Goal: Information Seeking & Learning: Learn about a topic

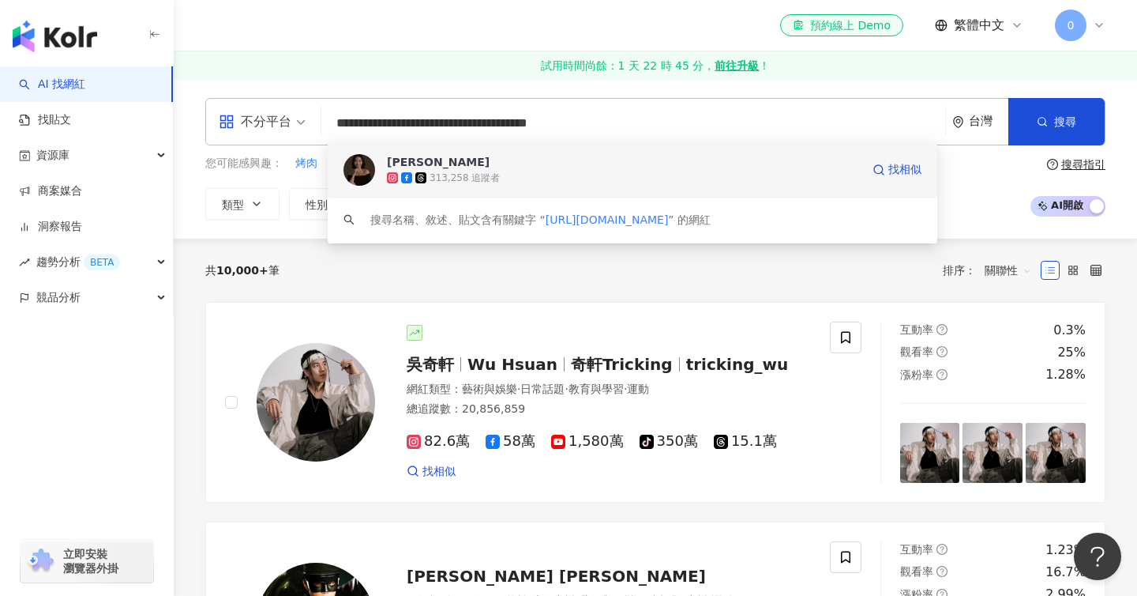
click at [452, 175] on div "313,258 追蹤者" at bounding box center [465, 177] width 70 height 13
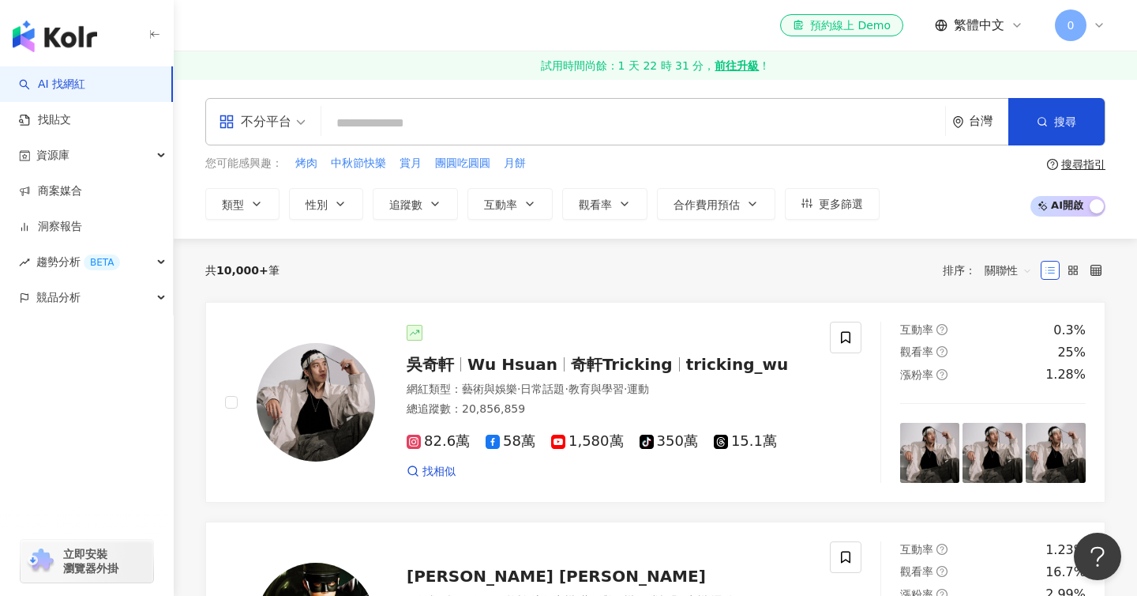
paste input "**********"
type input "**********"
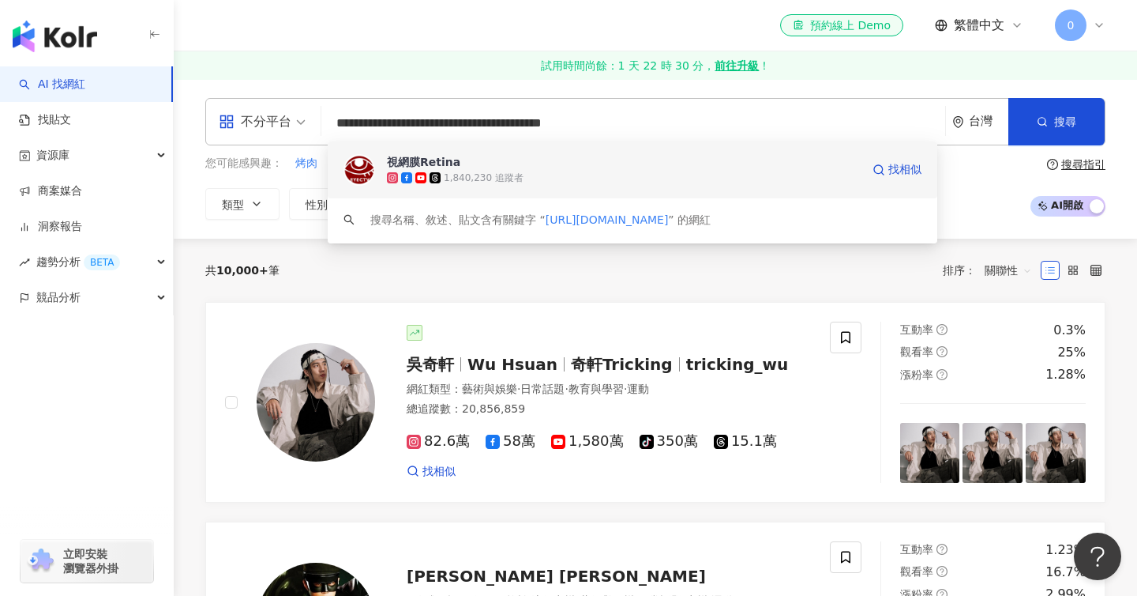
click at [484, 177] on div "1,840,230 追蹤者" at bounding box center [484, 177] width 80 height 13
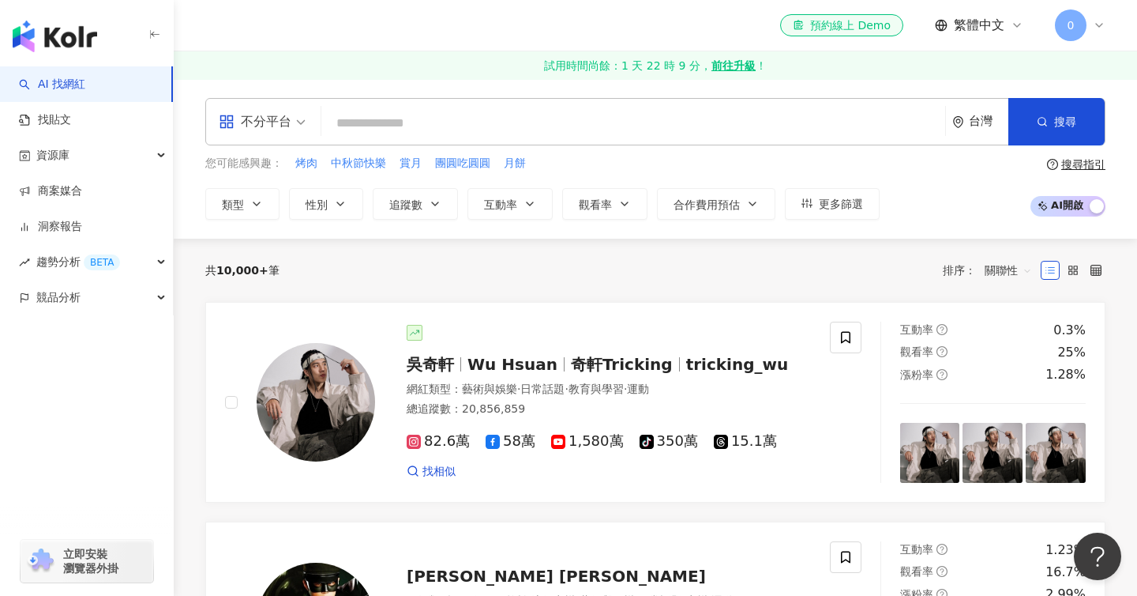
paste input "**********"
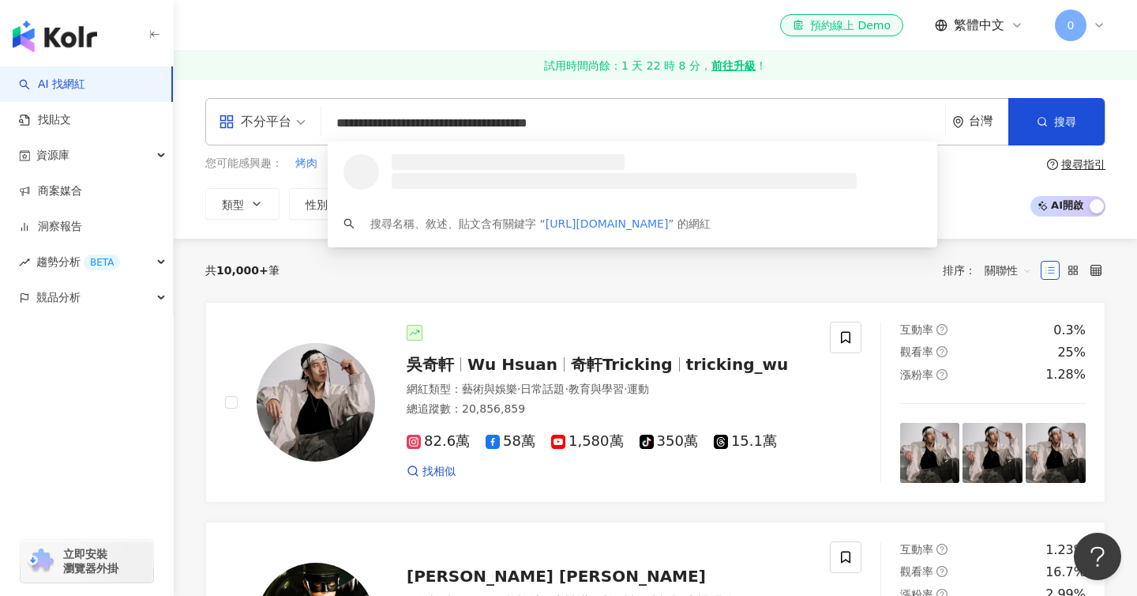
type input "**********"
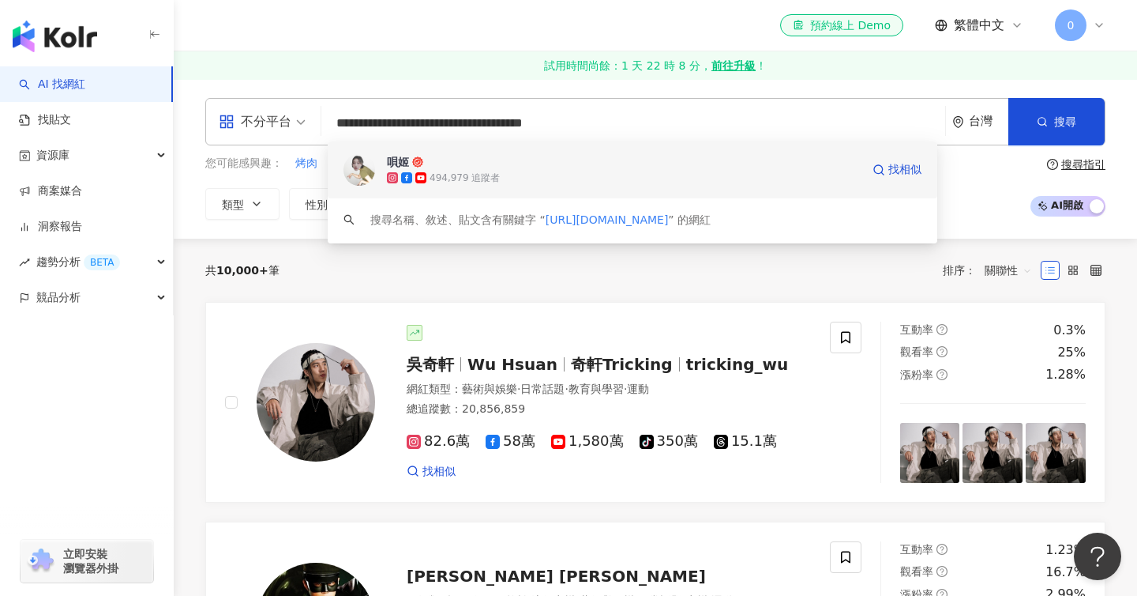
click at [611, 172] on div "494,979 追蹤者" at bounding box center [624, 178] width 474 height 16
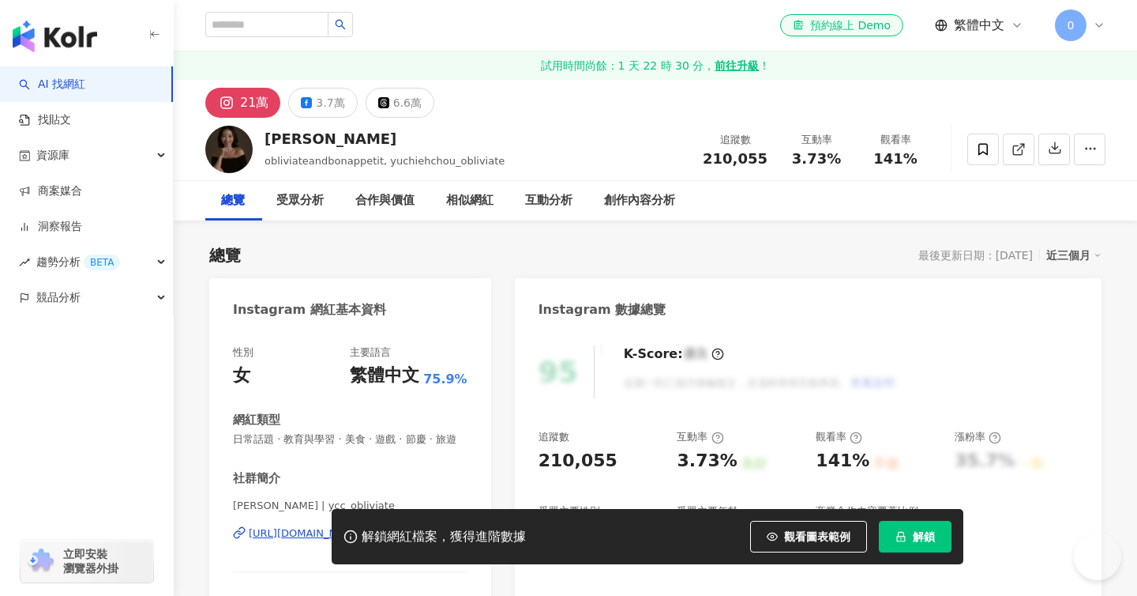
click at [926, 539] on span "解鎖" at bounding box center [924, 536] width 22 height 13
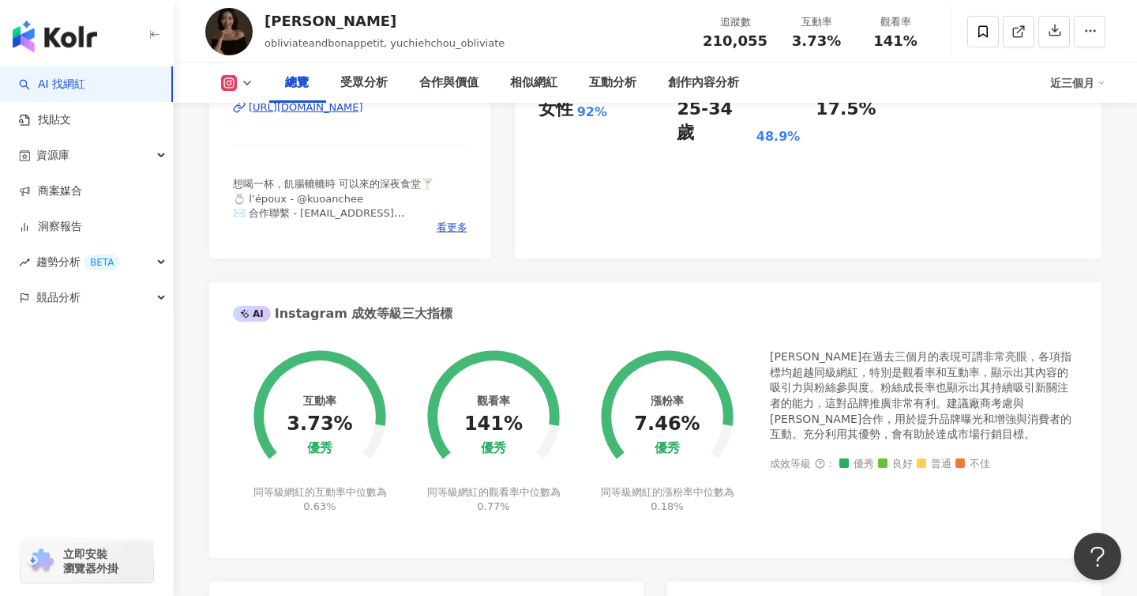
scroll to position [327, 0]
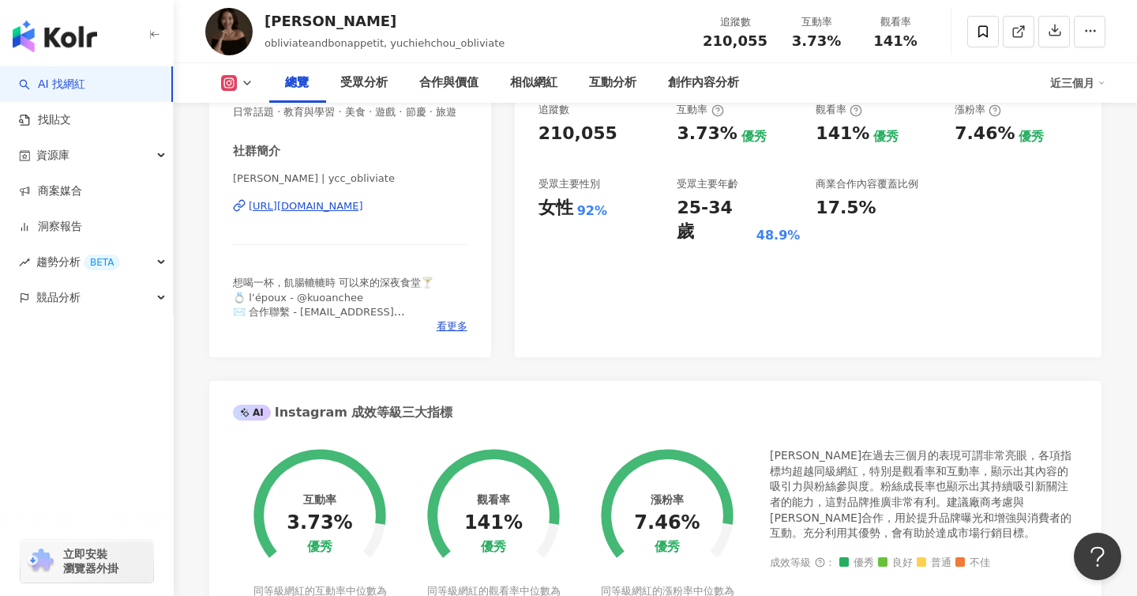
click at [641, 264] on div "88 K-Score : 良好 近期一到三個月發文頻率正常，且漲粉率與互動率高。 查看說明 追蹤數 210,055 互動率 3.73% 優秀 觀看率 141%…" at bounding box center [808, 179] width 587 height 355
click at [623, 81] on div "互動分析" at bounding box center [612, 82] width 47 height 19
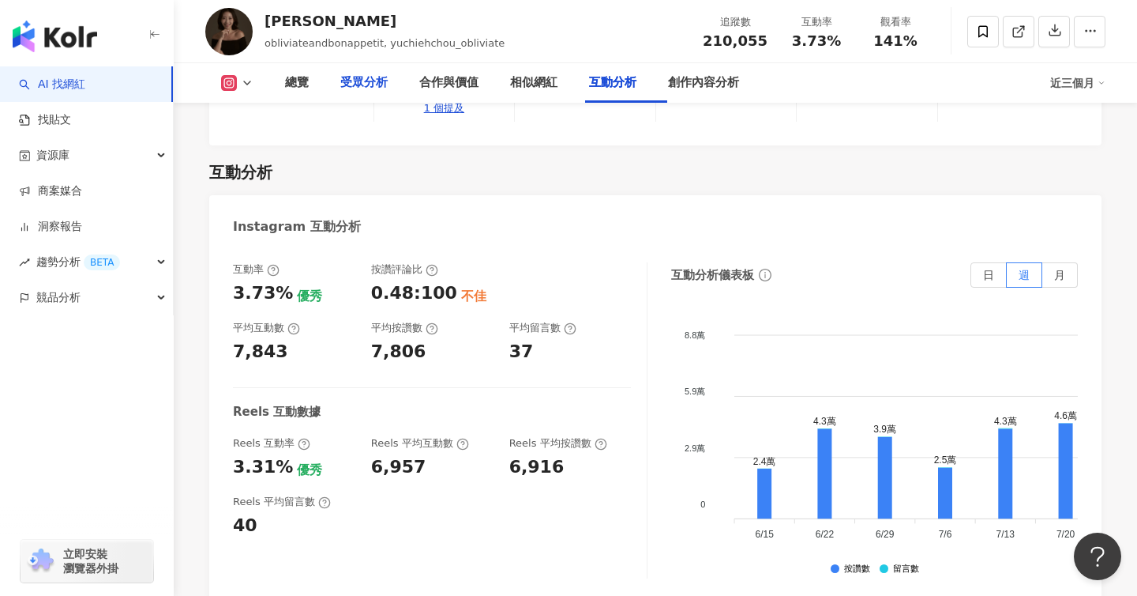
click at [370, 89] on div "受眾分析" at bounding box center [363, 82] width 47 height 19
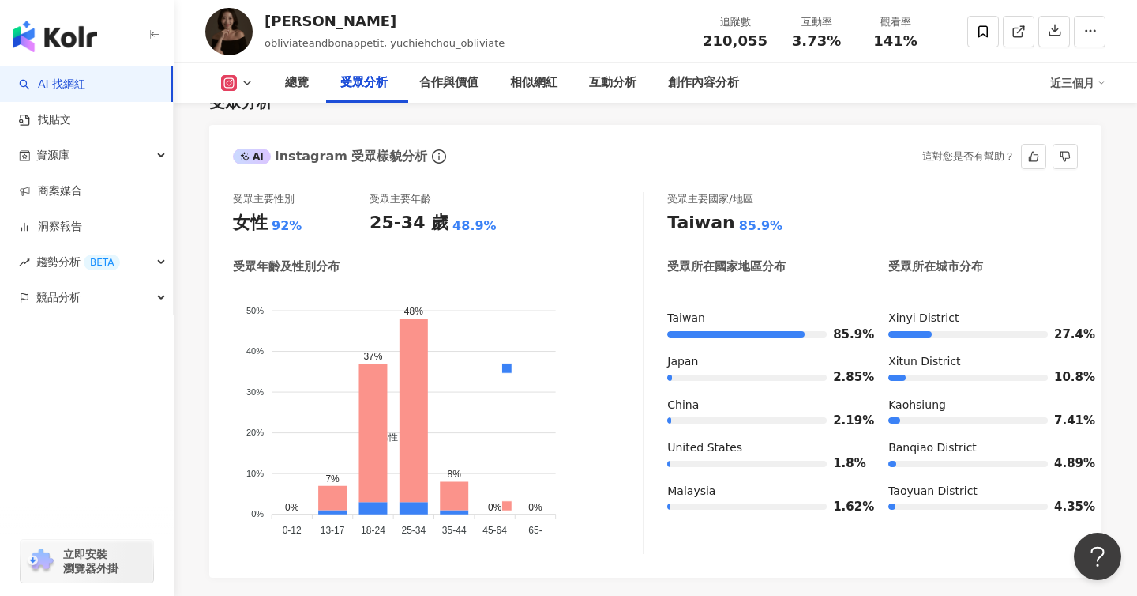
click at [521, 361] on foreignobject "男性 女性" at bounding box center [438, 414] width 410 height 254
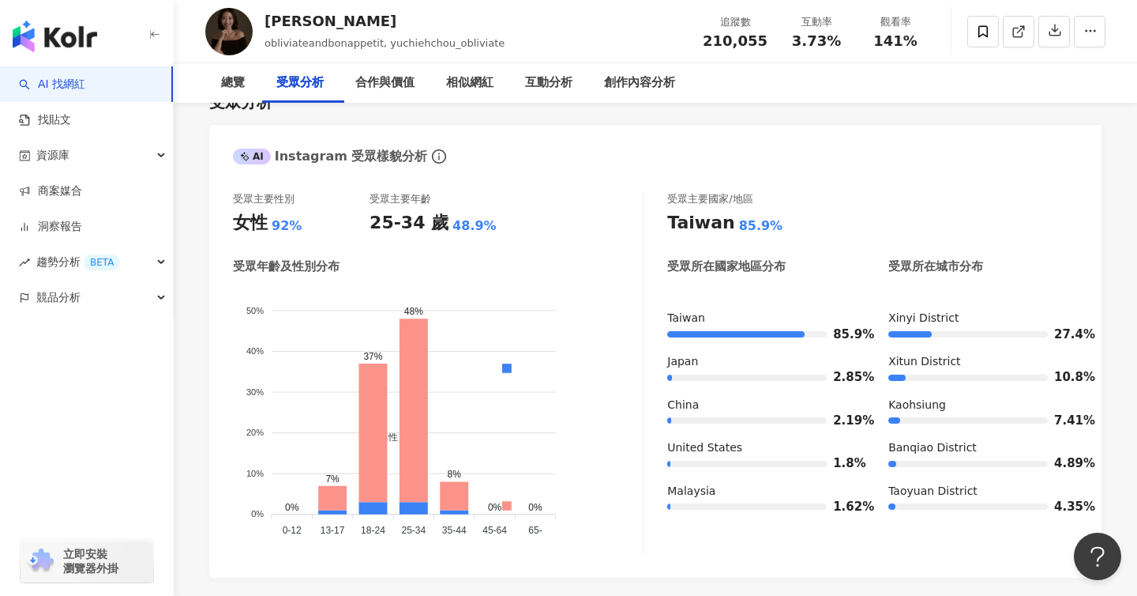
scroll to position [0, 0]
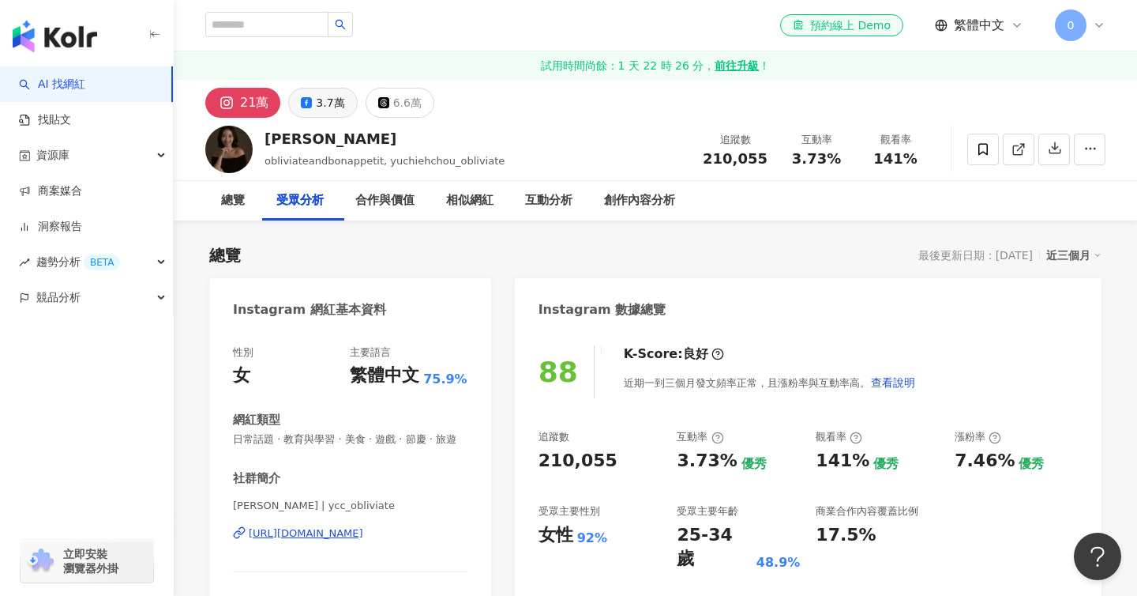
click at [325, 107] on div "3.7萬" at bounding box center [330, 103] width 28 height 22
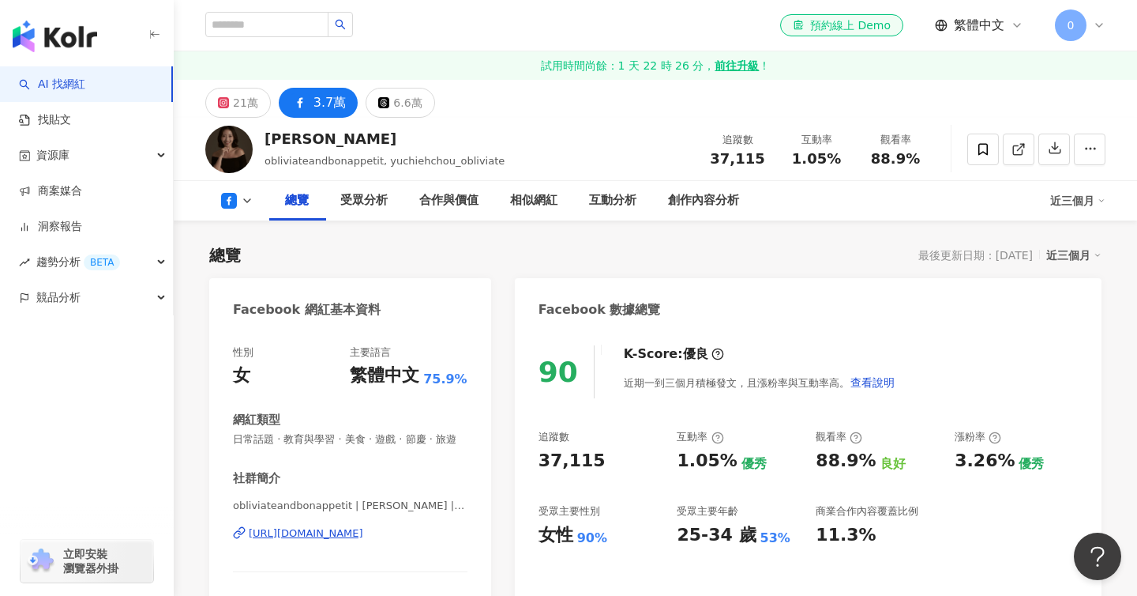
scroll to position [133, 0]
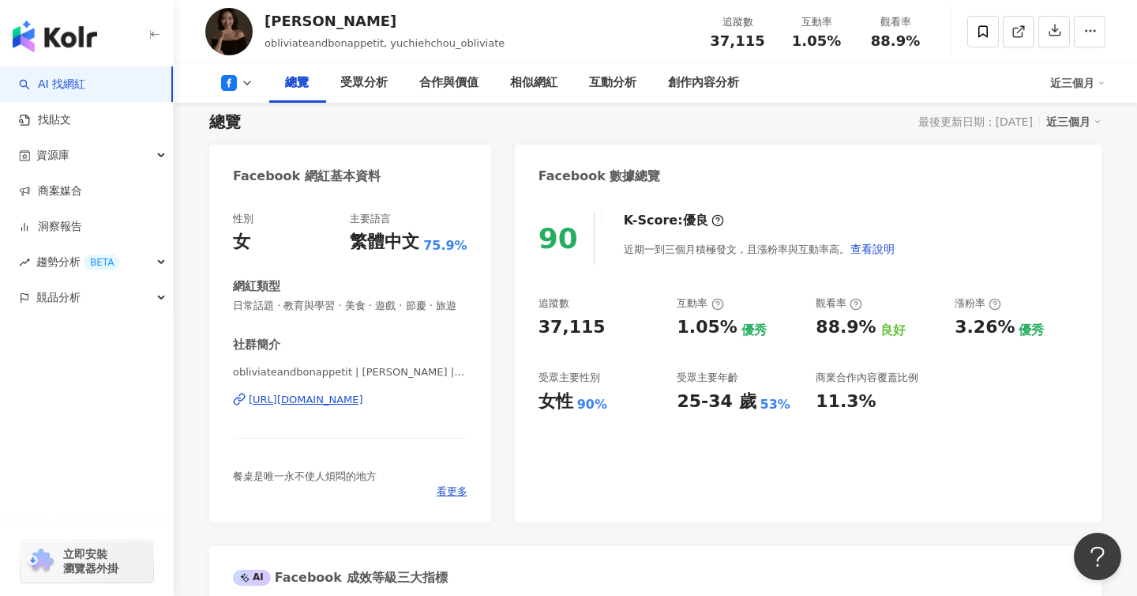
click at [589, 267] on div "90 K-Score : 優良 近期一到三個月積極發文，且漲粉率與互動率高。 查看說明 追蹤數 37,115 互動率 1.05% 優秀 觀看率 88.9% 良…" at bounding box center [808, 359] width 587 height 326
click at [621, 85] on div "互動分析" at bounding box center [612, 82] width 47 height 19
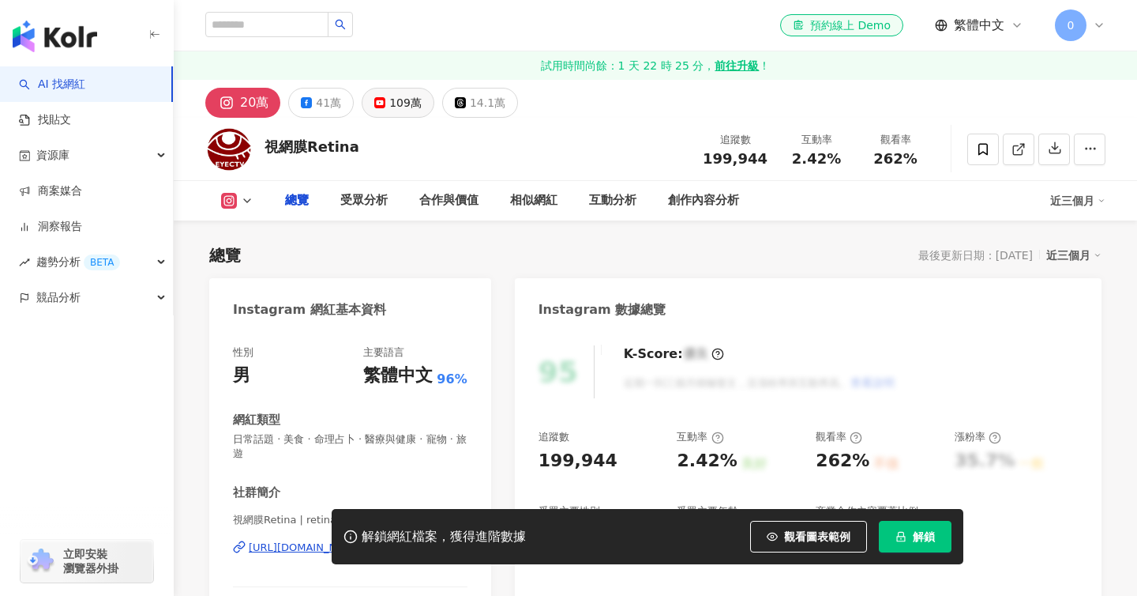
click at [393, 95] on div "109萬" at bounding box center [405, 103] width 32 height 22
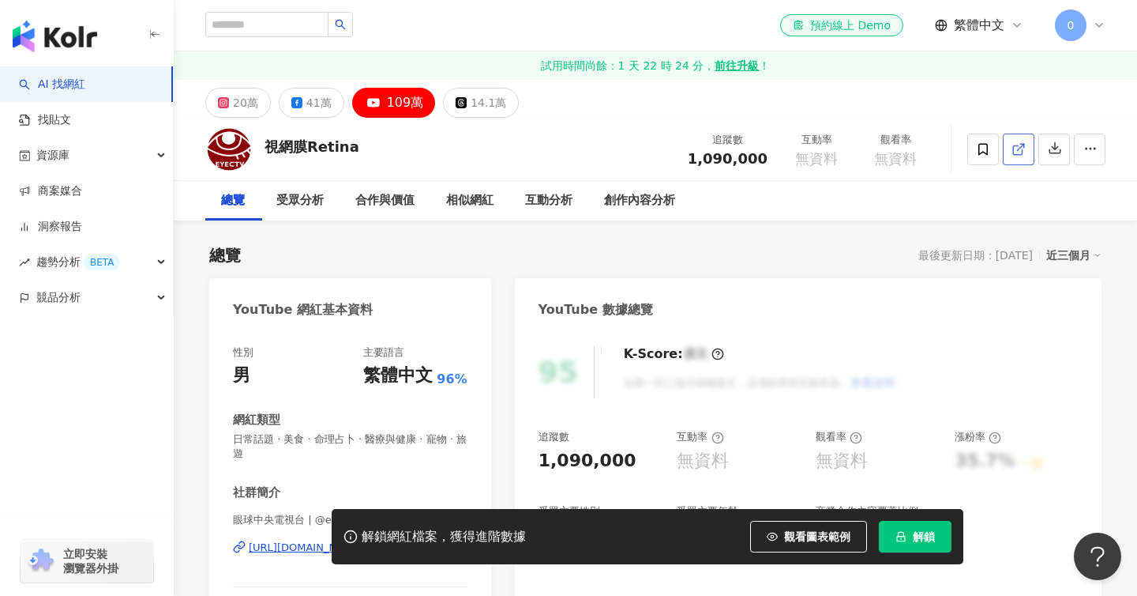
click at [1013, 154] on icon at bounding box center [1017, 149] width 9 height 9
click at [901, 520] on button "解鎖" at bounding box center [915, 536] width 73 height 32
click at [900, 525] on button "解鎖" at bounding box center [915, 536] width 73 height 32
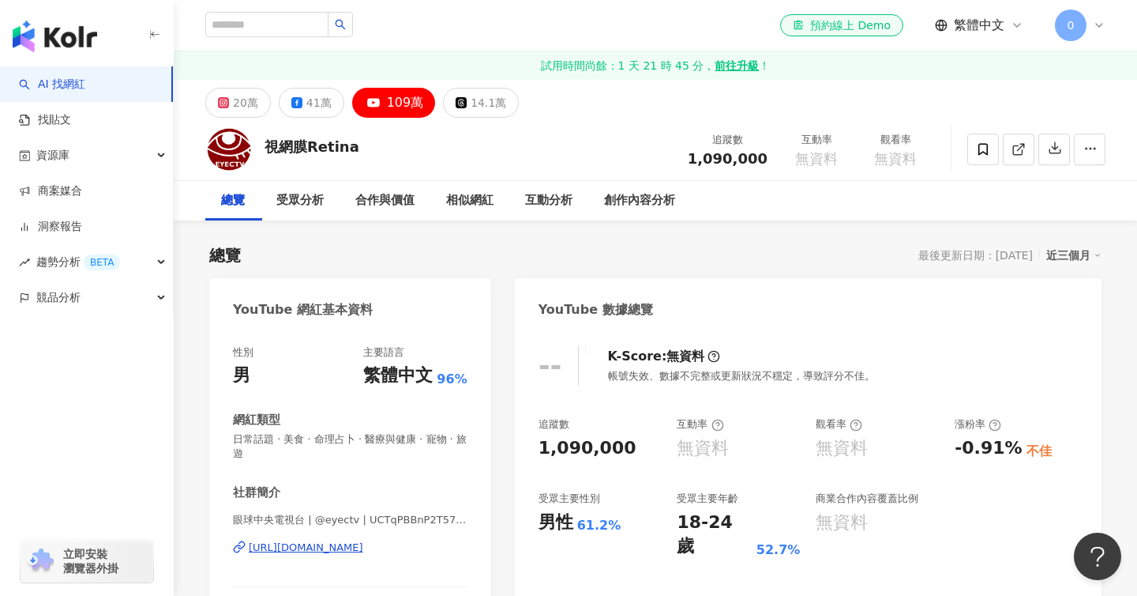
click at [550, 189] on div "互動分析" at bounding box center [548, 200] width 79 height 39
click at [308, 95] on div "41萬" at bounding box center [318, 103] width 25 height 22
click at [322, 104] on div "41萬" at bounding box center [318, 103] width 25 height 22
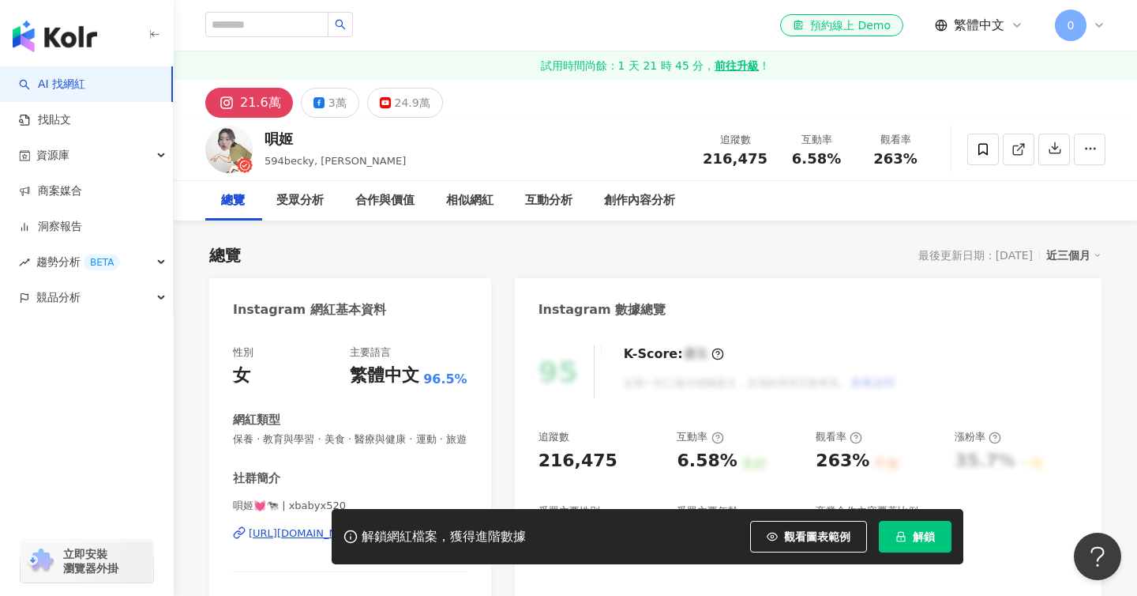
click at [885, 532] on button "解鎖" at bounding box center [915, 536] width 73 height 32
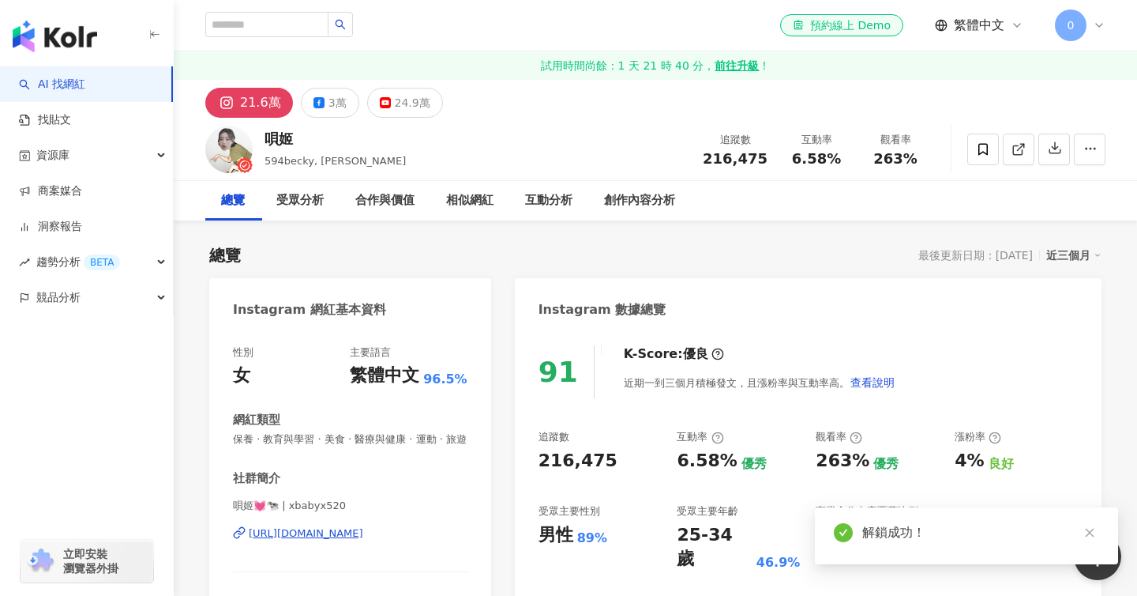
click at [923, 547] on div "解鎖成功！" at bounding box center [966, 535] width 303 height 57
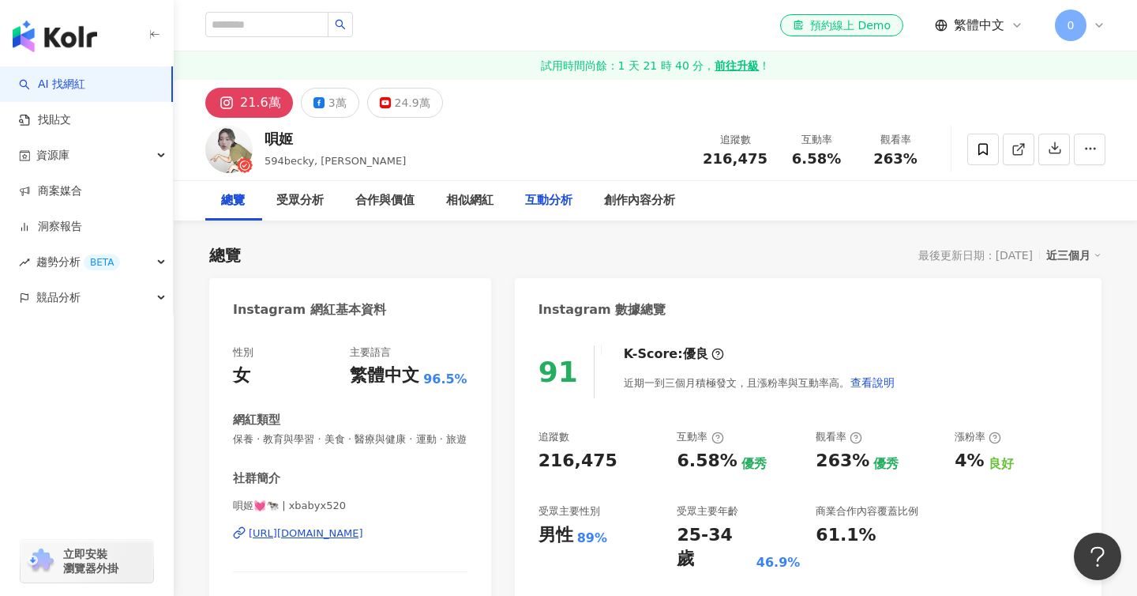
click at [573, 191] on div "互動分析" at bounding box center [548, 200] width 47 height 19
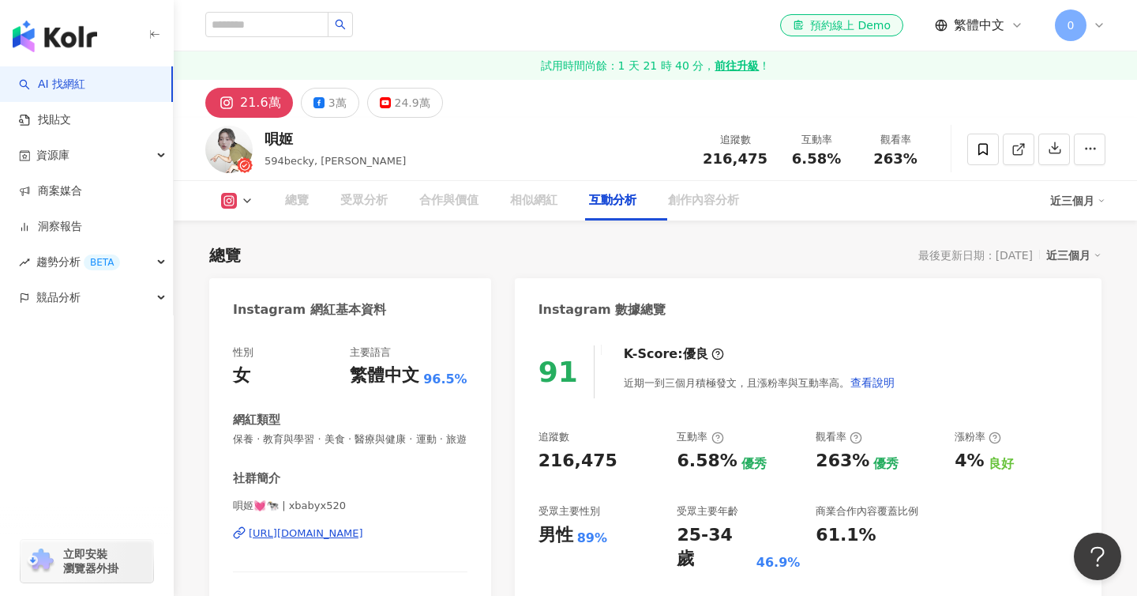
scroll to position [3282, 0]
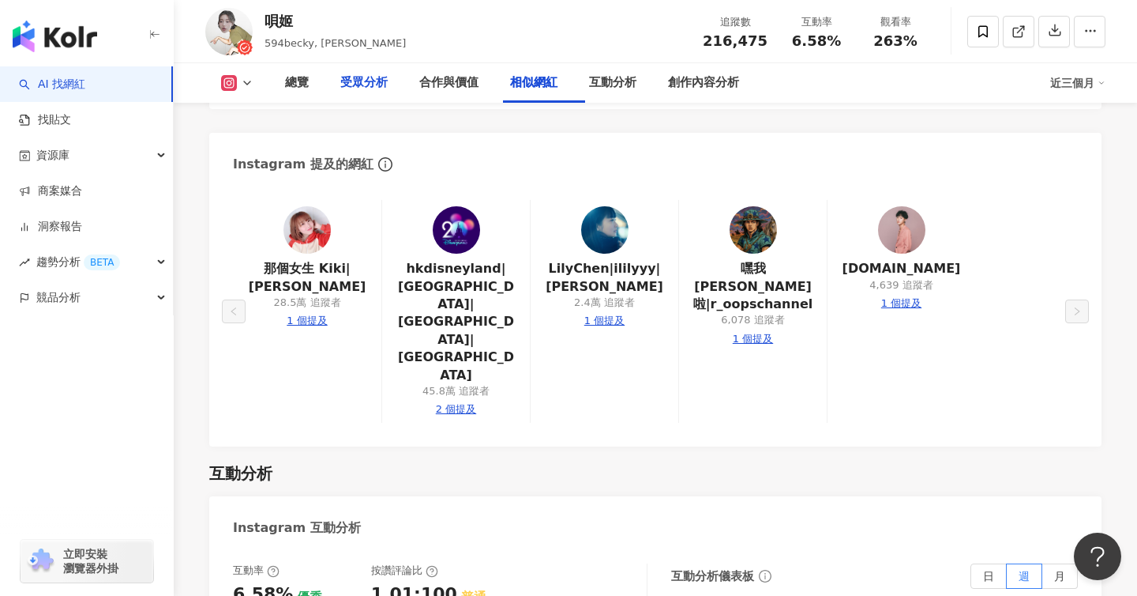
click at [387, 82] on div "受眾分析" at bounding box center [363, 82] width 47 height 19
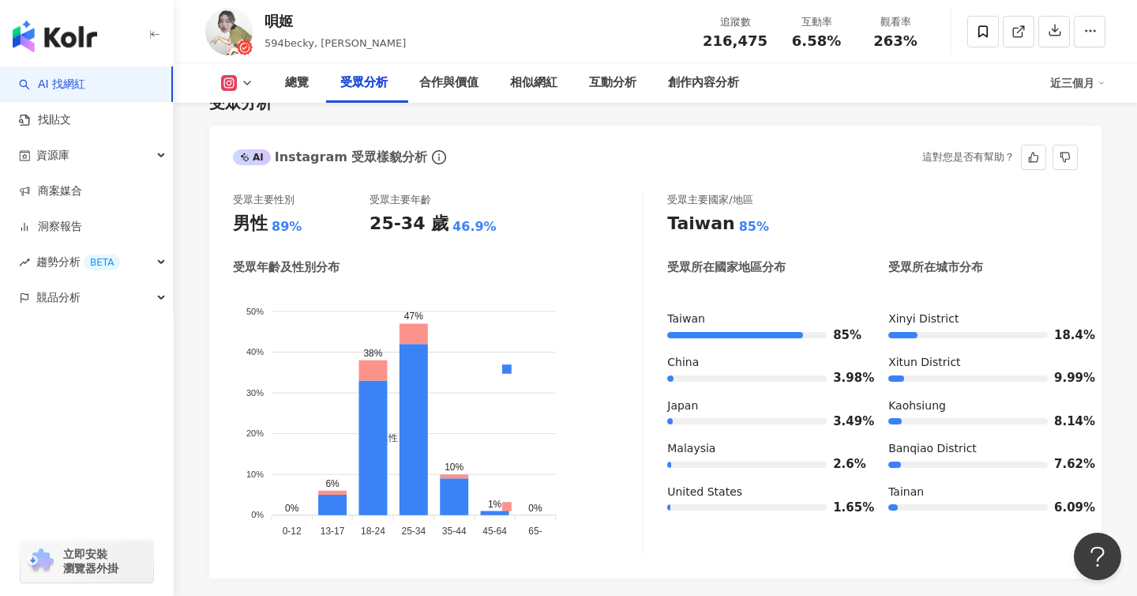
click at [520, 340] on foreignobject "男性 女性" at bounding box center [438, 414] width 410 height 254
click at [299, 78] on div "總覽" at bounding box center [297, 82] width 24 height 19
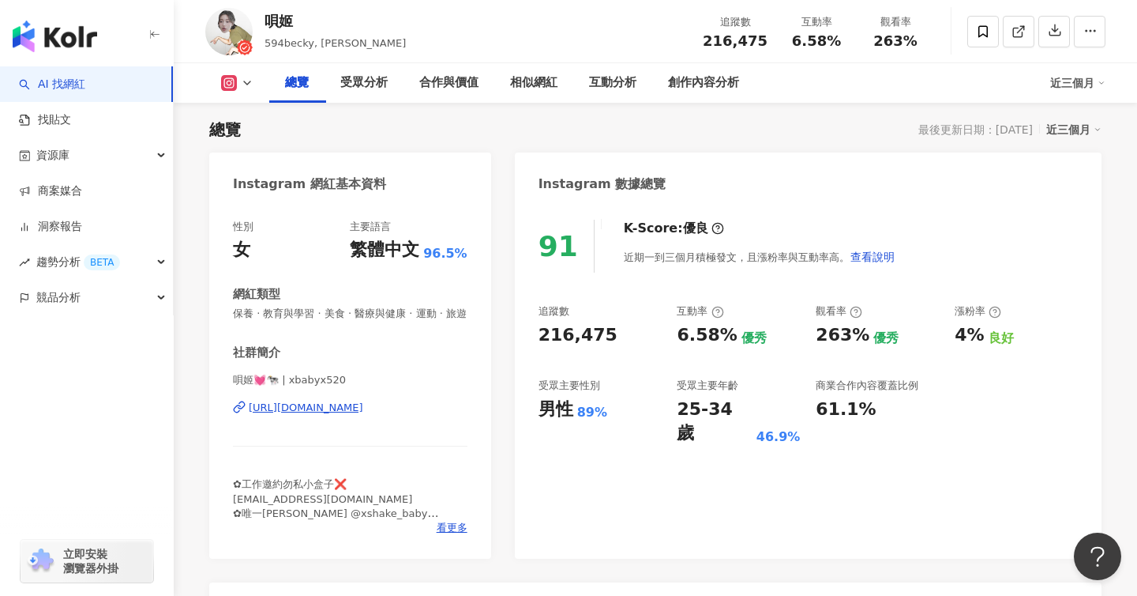
scroll to position [2, 0]
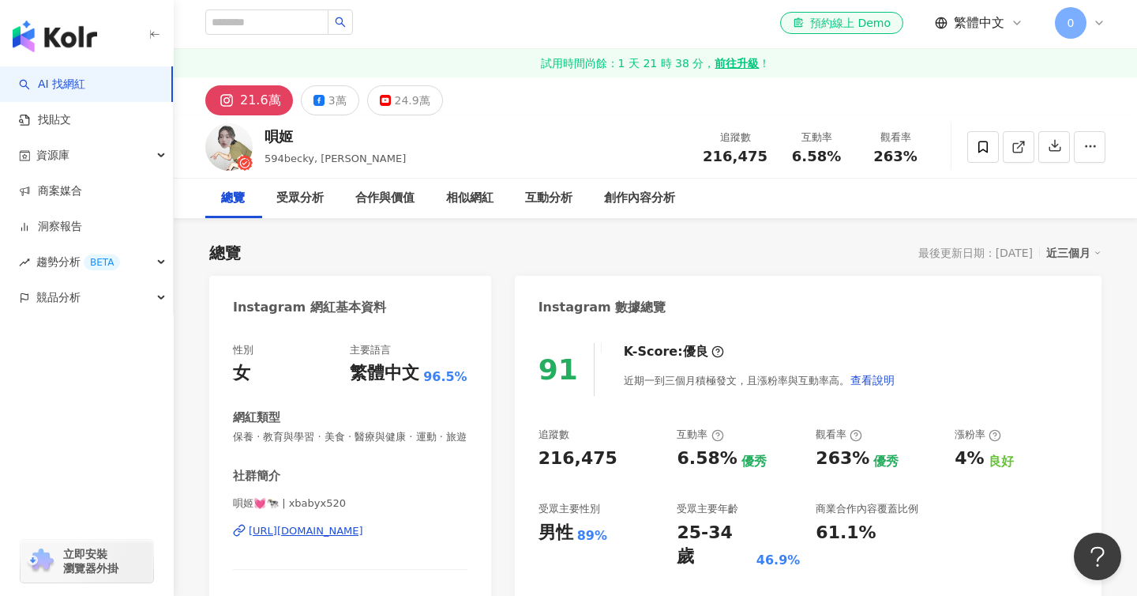
click at [330, 110] on div "3萬" at bounding box center [338, 100] width 18 height 22
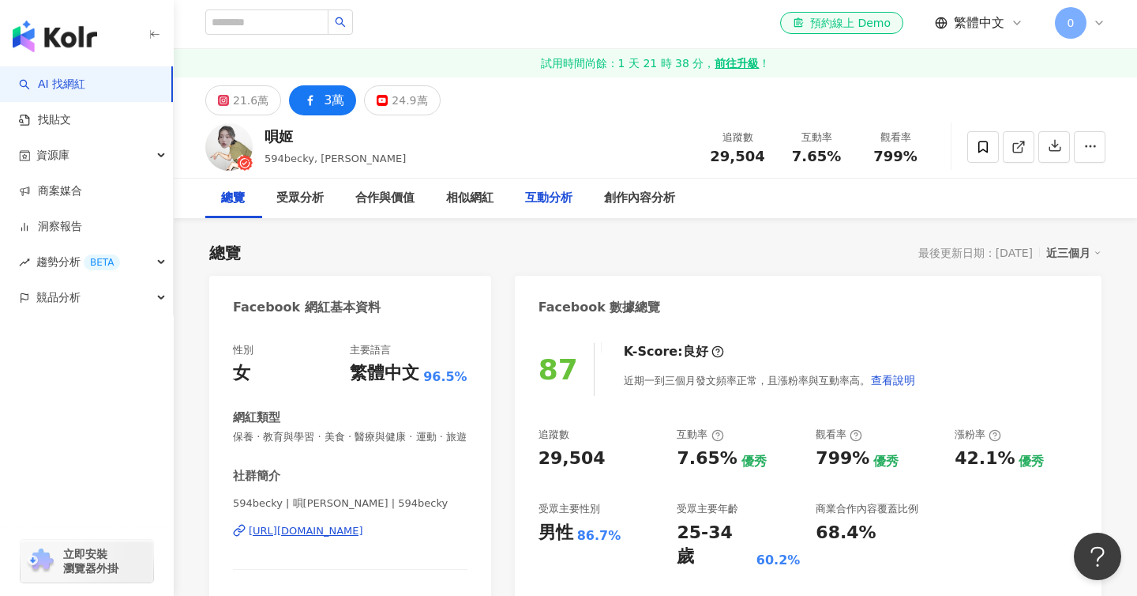
click at [549, 196] on div "互動分析" at bounding box center [548, 198] width 47 height 19
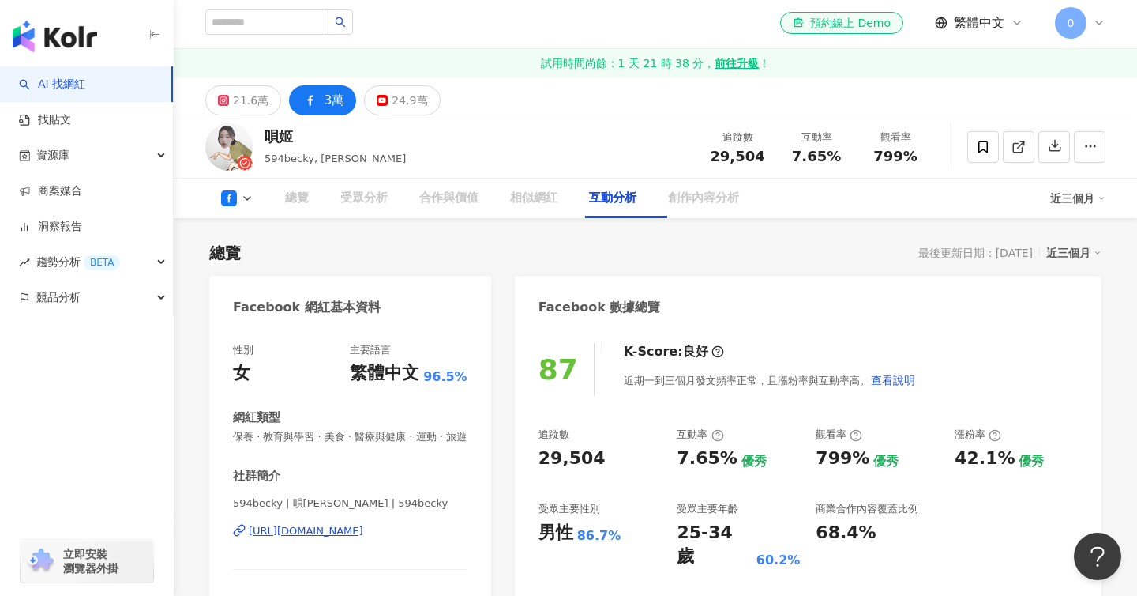
scroll to position [2561, 0]
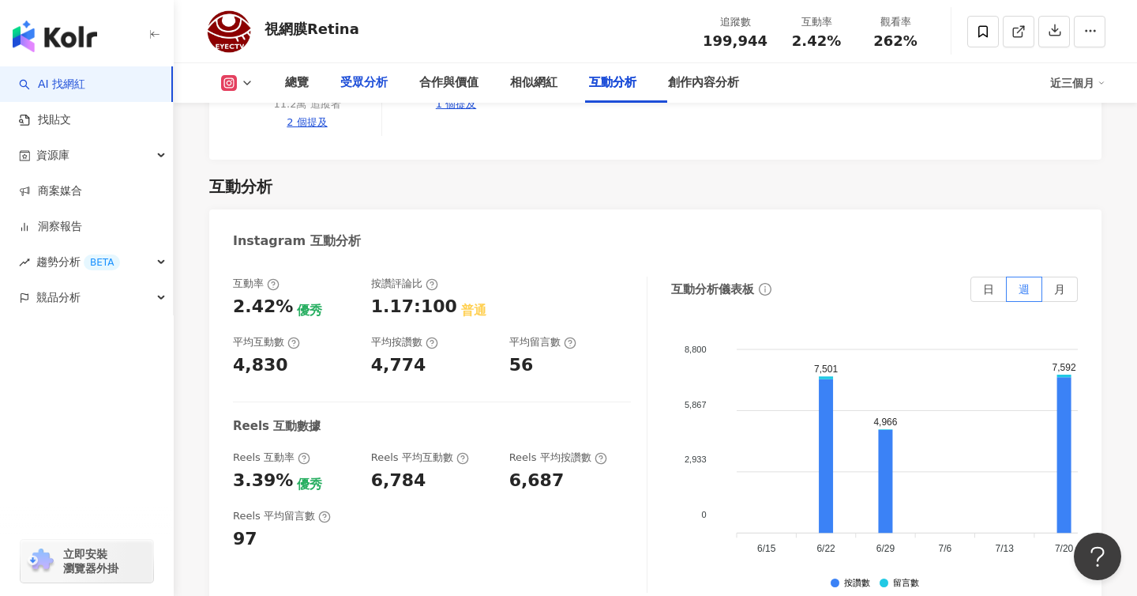
click at [378, 75] on div "受眾分析" at bounding box center [363, 82] width 47 height 19
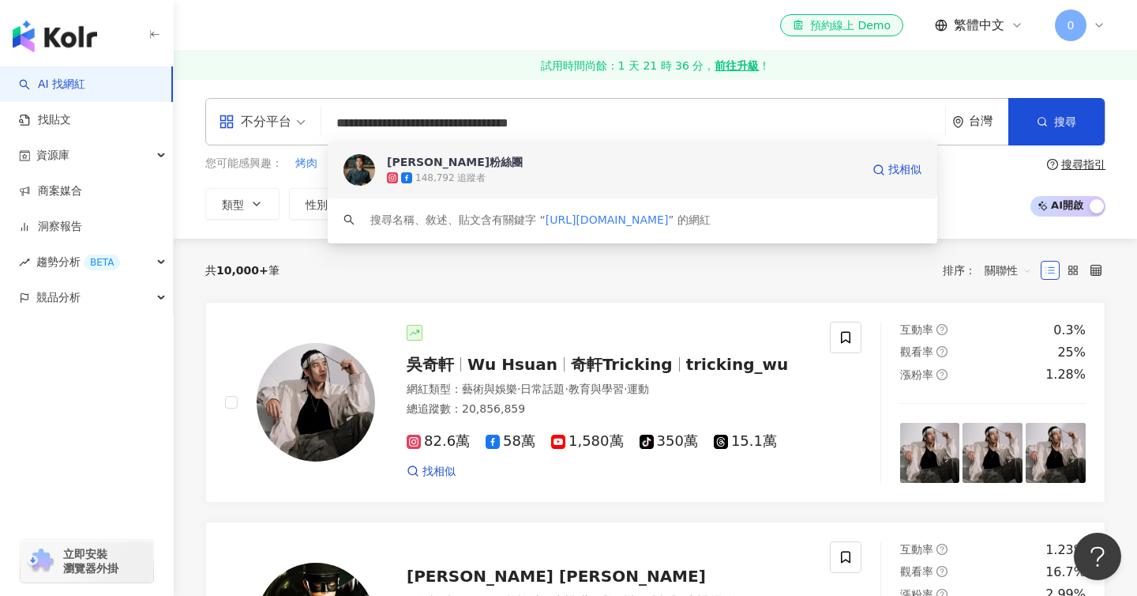
click at [410, 164] on div "[PERSON_NAME]粉絲團" at bounding box center [455, 162] width 136 height 16
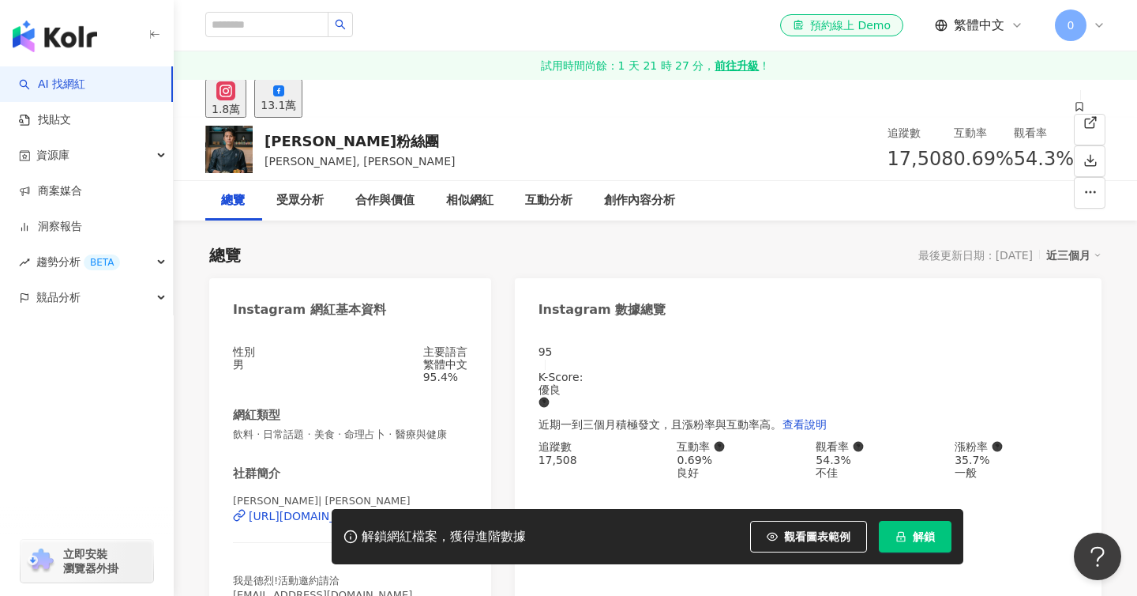
click at [891, 537] on button "解鎖" at bounding box center [915, 536] width 73 height 32
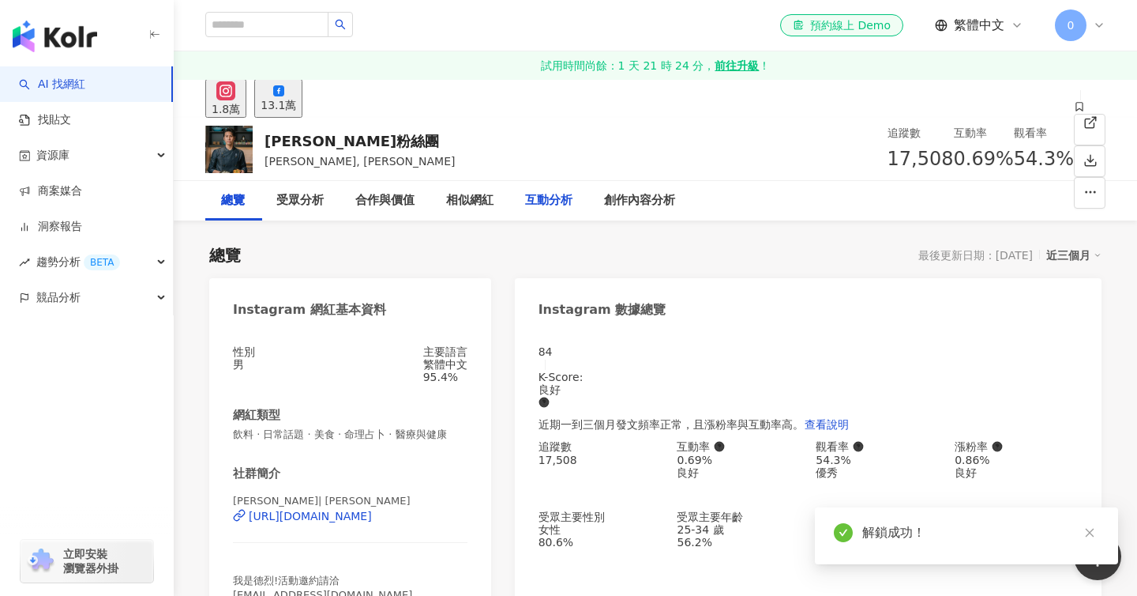
click at [554, 191] on div "互動分析" at bounding box center [548, 200] width 47 height 19
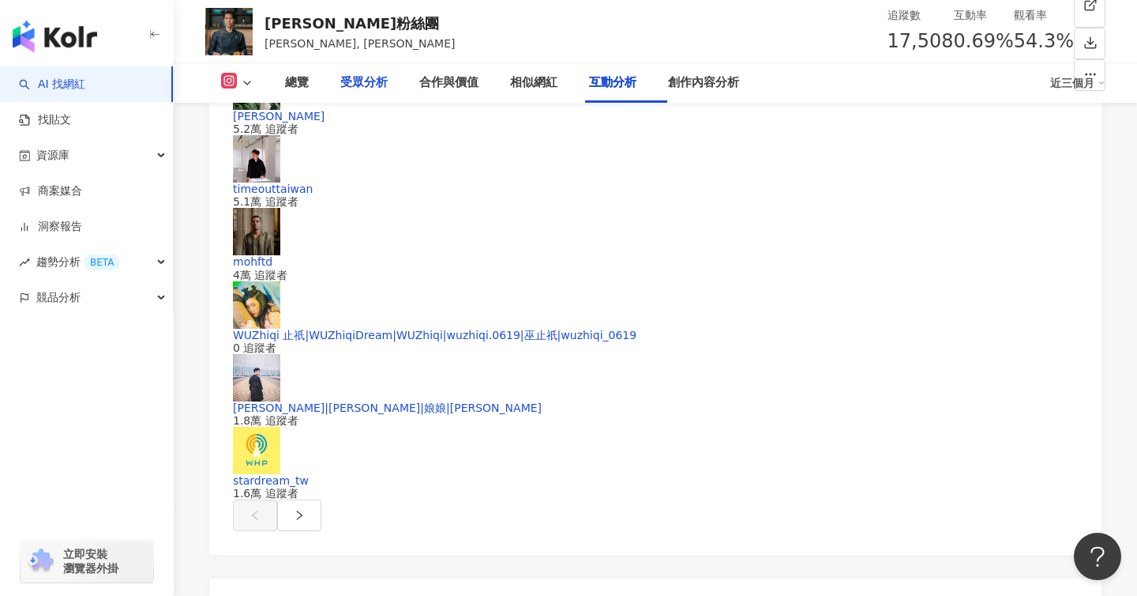
click at [378, 78] on div "受眾分析" at bounding box center [363, 82] width 47 height 19
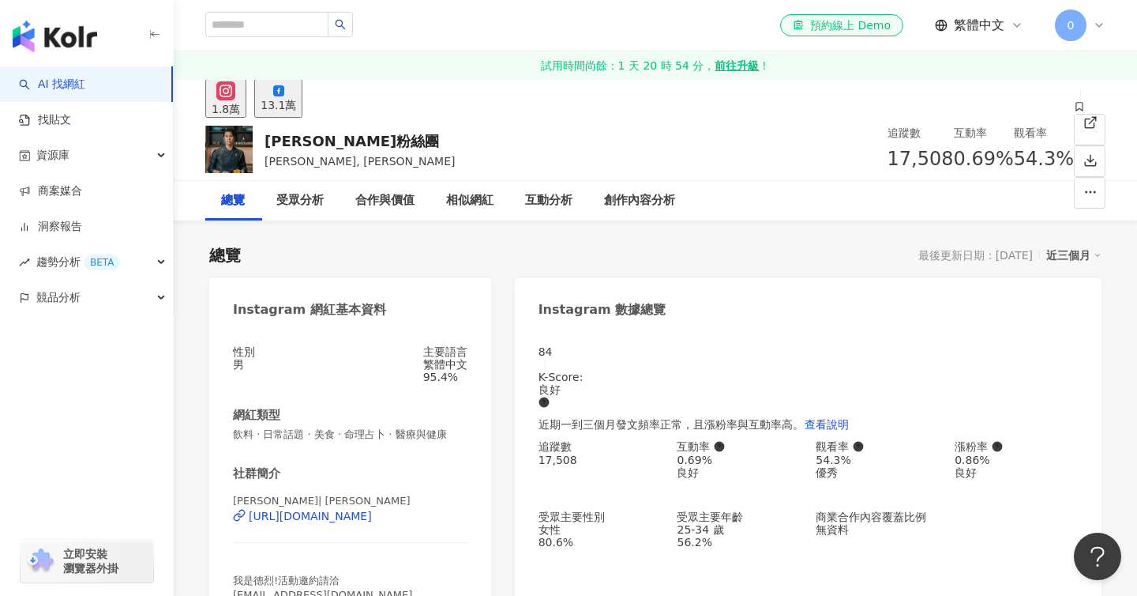
click at [296, 100] on div "13.1萬" at bounding box center [279, 105] width 36 height 13
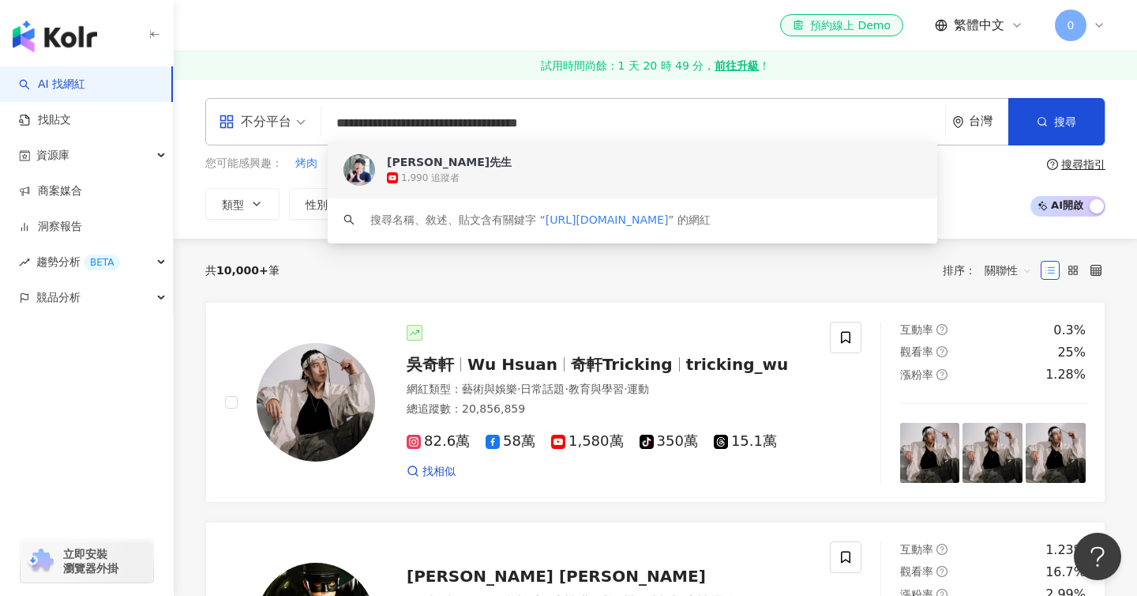
click at [459, 183] on div "1,990 追蹤者" at bounding box center [430, 177] width 58 height 13
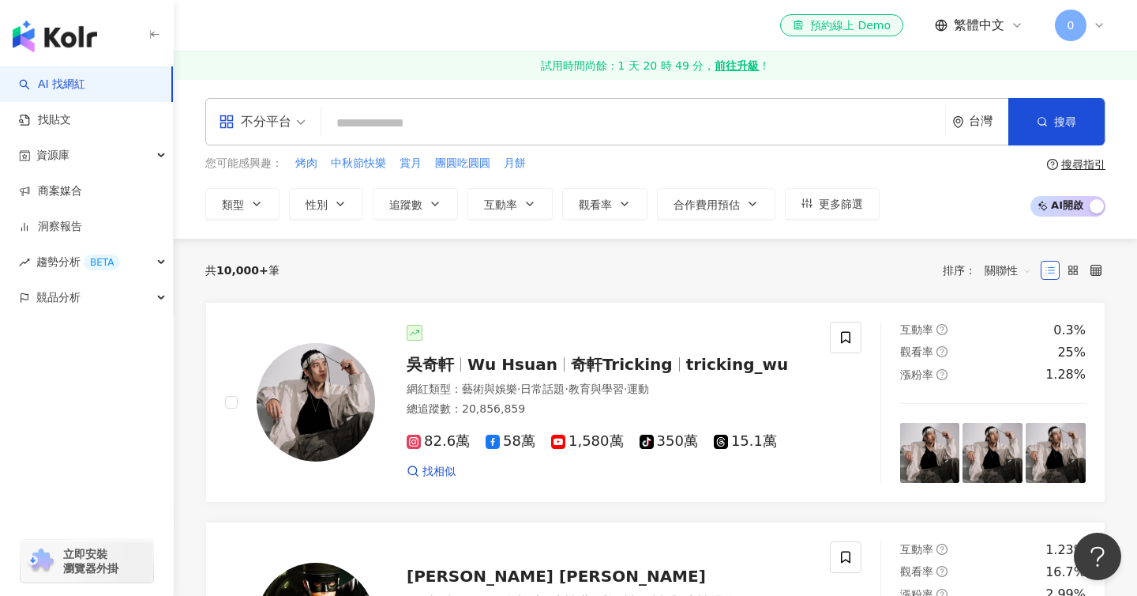
paste input "**********"
type input "**********"
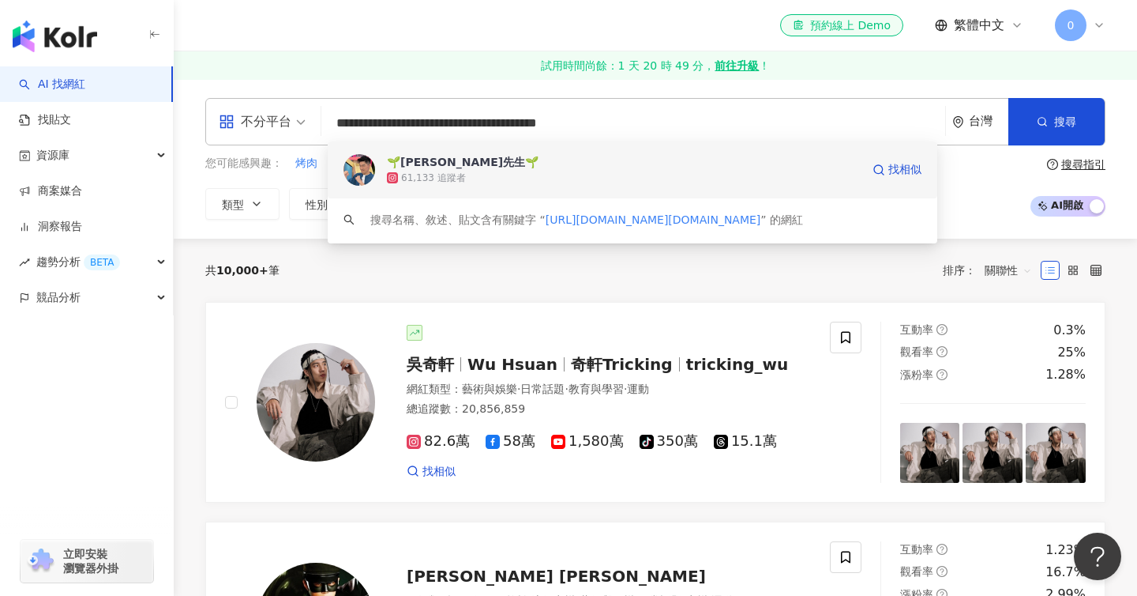
click at [381, 175] on div "🌱[PERSON_NAME]先生🌱 61,133 追蹤者 找相似" at bounding box center [633, 169] width 610 height 57
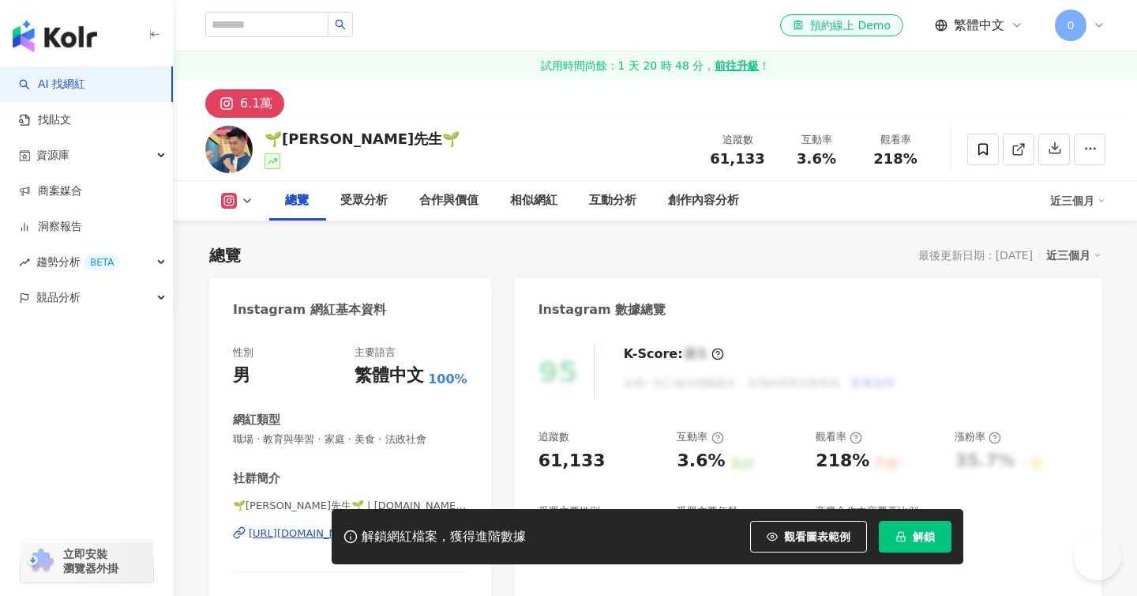
click at [900, 532] on icon "lock" at bounding box center [901, 536] width 11 height 11
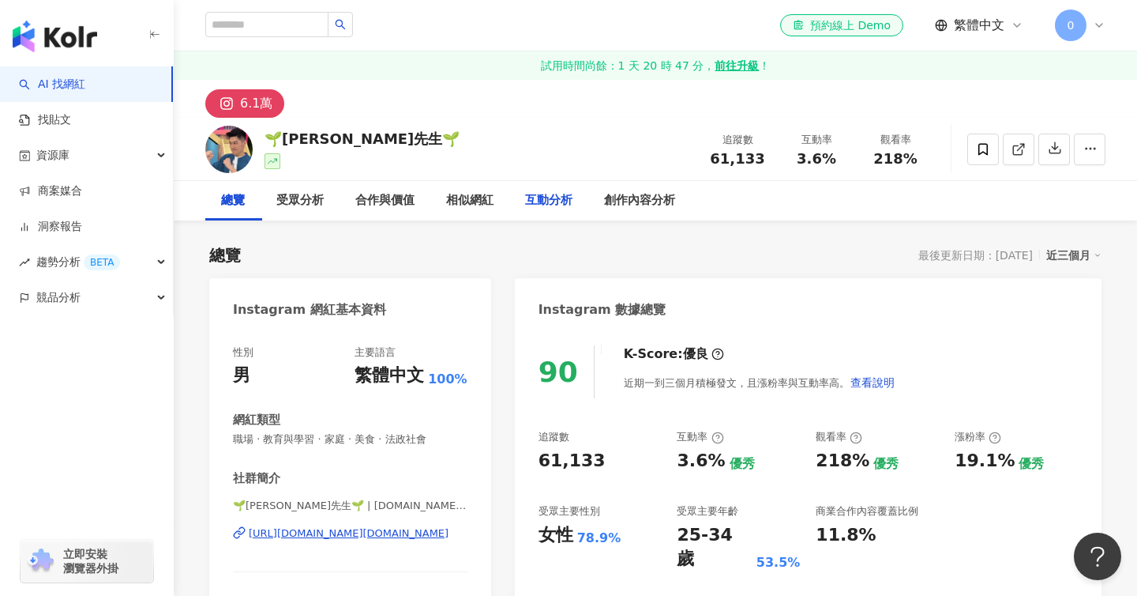
click at [546, 203] on div "互動分析" at bounding box center [548, 200] width 47 height 19
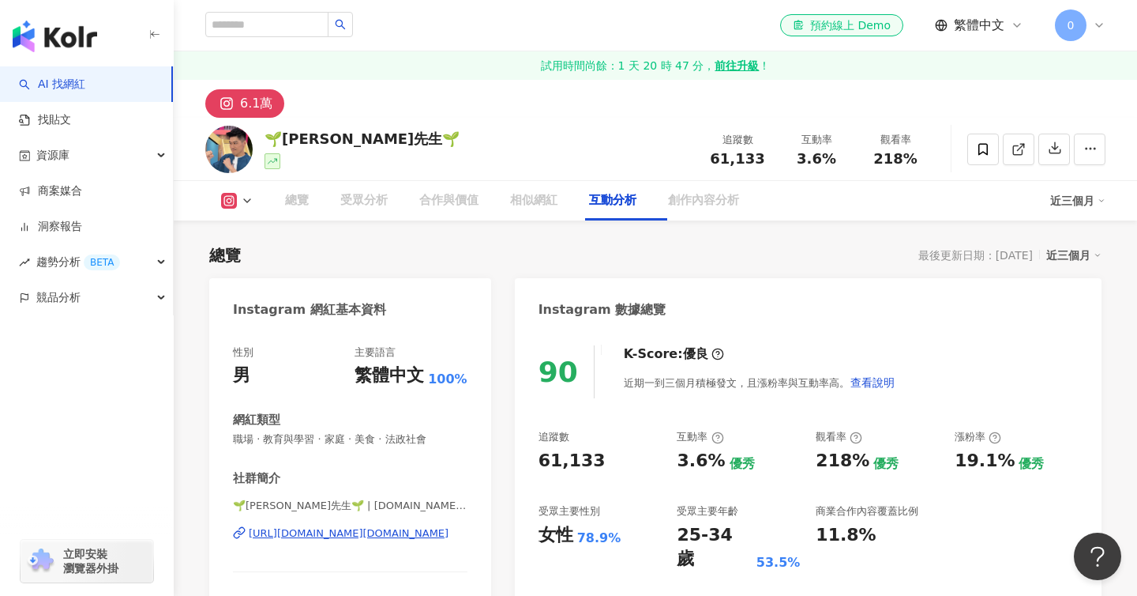
scroll to position [3158, 0]
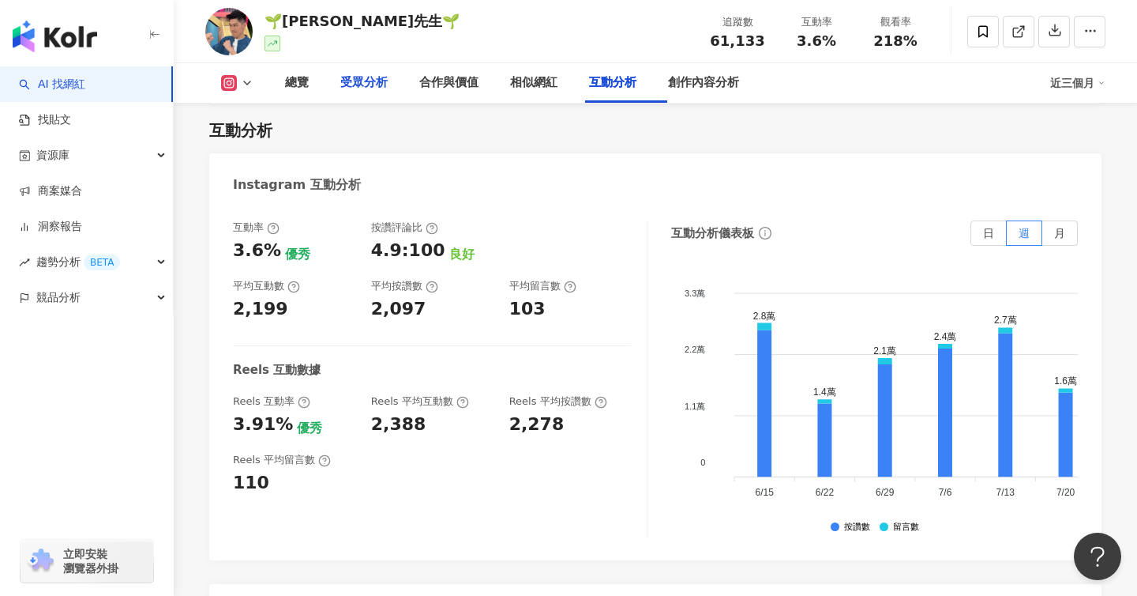
click at [367, 80] on div "受眾分析" at bounding box center [363, 82] width 47 height 19
